Goal: Transaction & Acquisition: Obtain resource

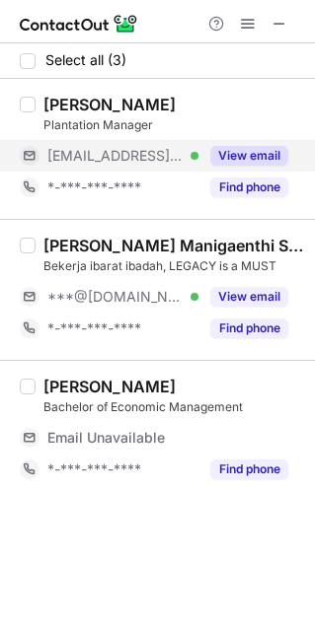
click at [257, 152] on button "View email" at bounding box center [249, 156] width 78 height 20
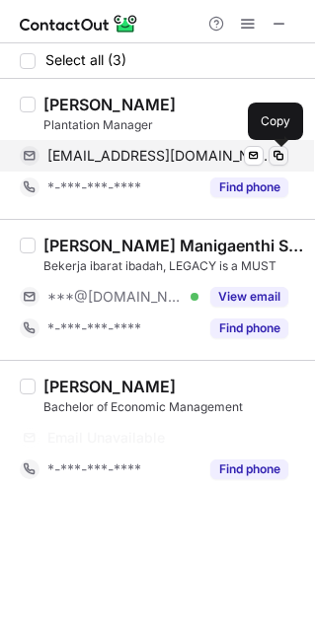
click at [280, 156] on span at bounding box center [278, 156] width 16 height 16
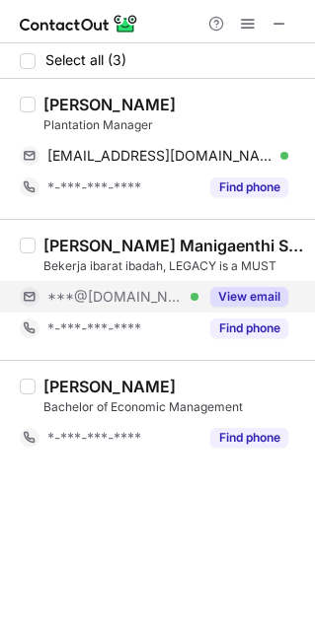
click at [247, 294] on button "View email" at bounding box center [249, 297] width 78 height 20
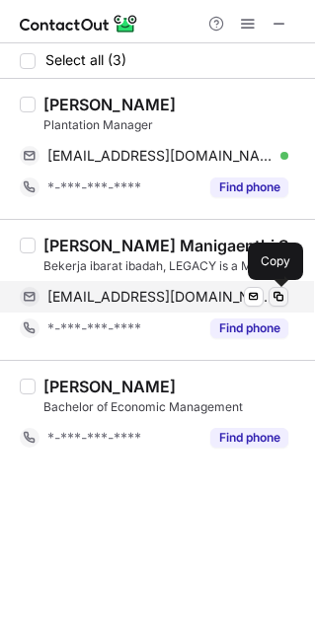
click at [284, 297] on span at bounding box center [278, 297] width 16 height 16
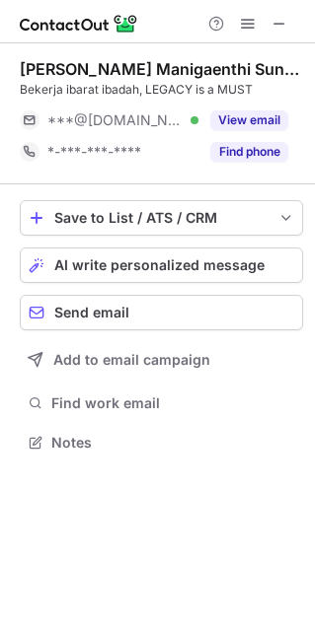
scroll to position [10, 10]
drag, startPoint x: 22, startPoint y: 67, endPoint x: 58, endPoint y: 72, distance: 36.8
click at [58, 72] on div "Yerry Manigaenthi Sunardi" at bounding box center [161, 69] width 283 height 20
copy div "Yerry"
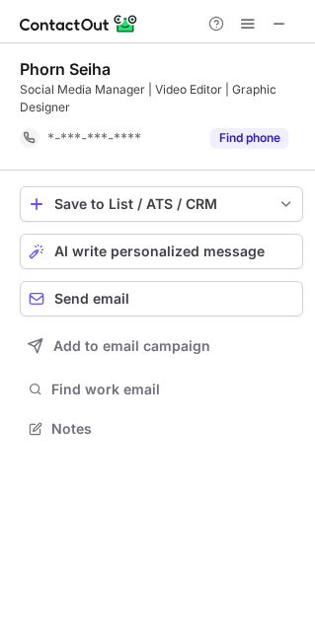
scroll to position [414, 315]
click at [282, 28] on span at bounding box center [279, 24] width 16 height 16
